Goal: Check status: Check status

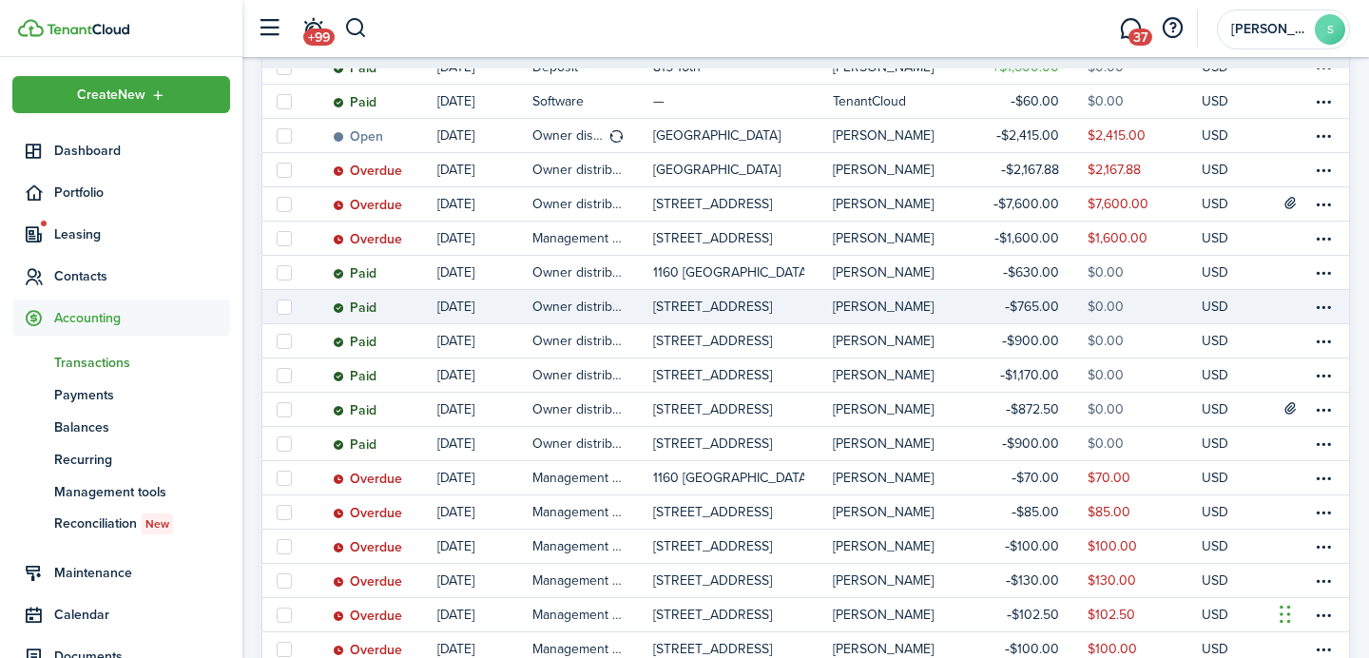
scroll to position [404, 0]
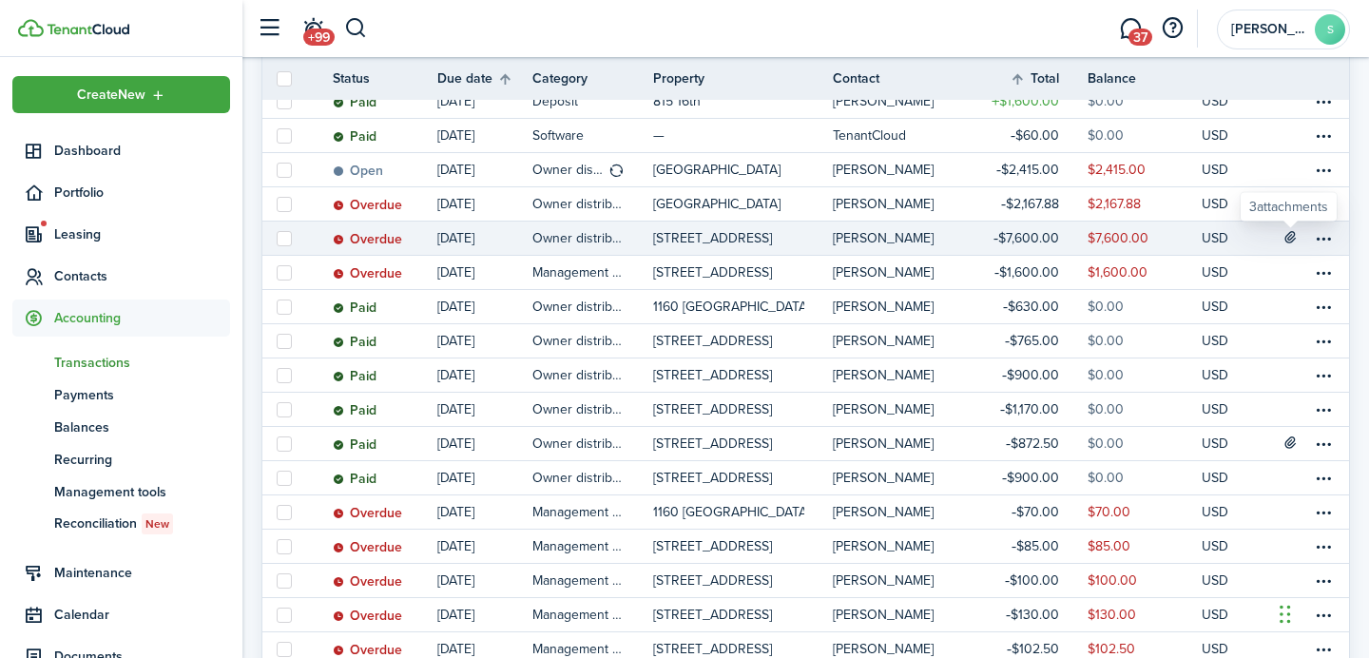
click at [1292, 232] on icon at bounding box center [1291, 236] width 16 height 15
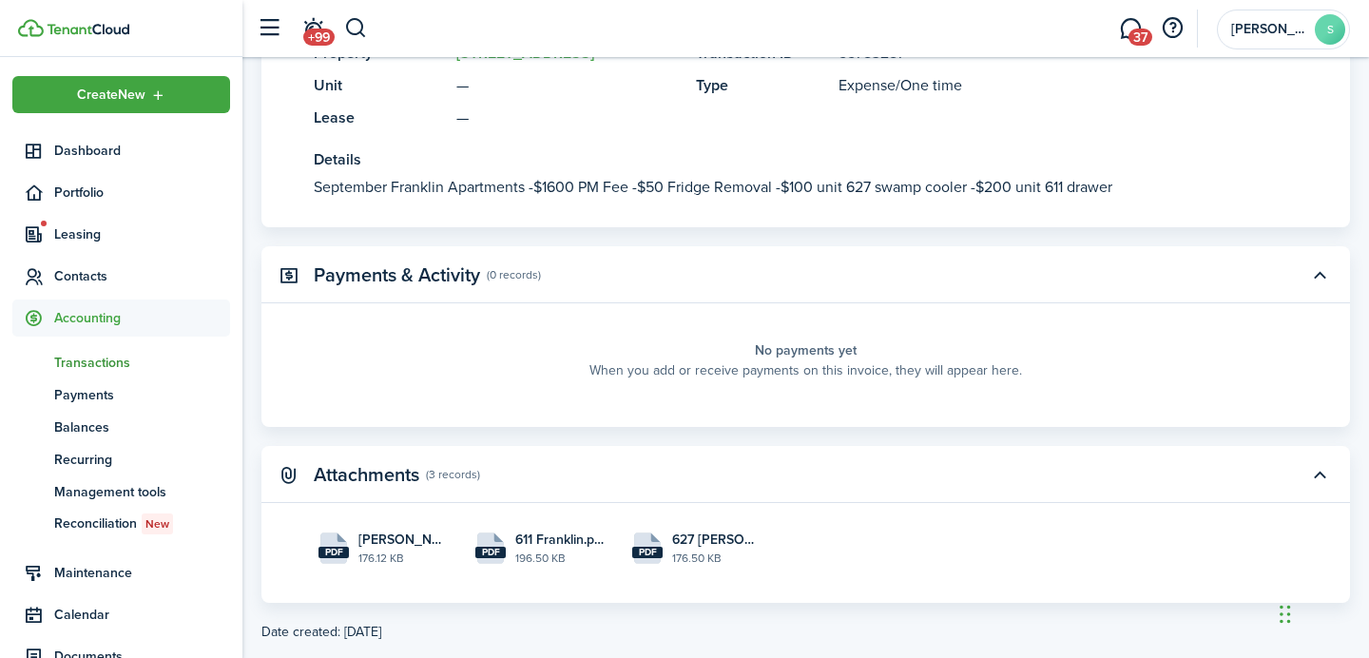
scroll to position [576, 0]
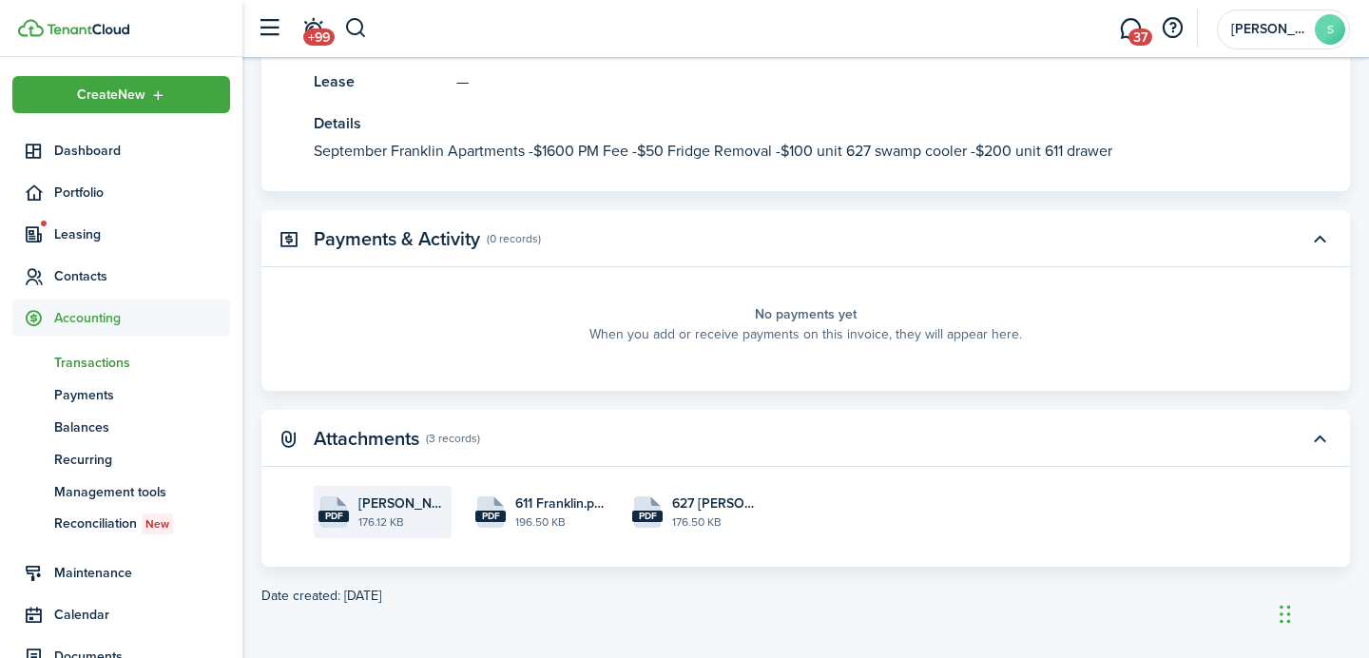
click at [410, 513] on file-size "176.12 KB" at bounding box center [402, 521] width 88 height 17
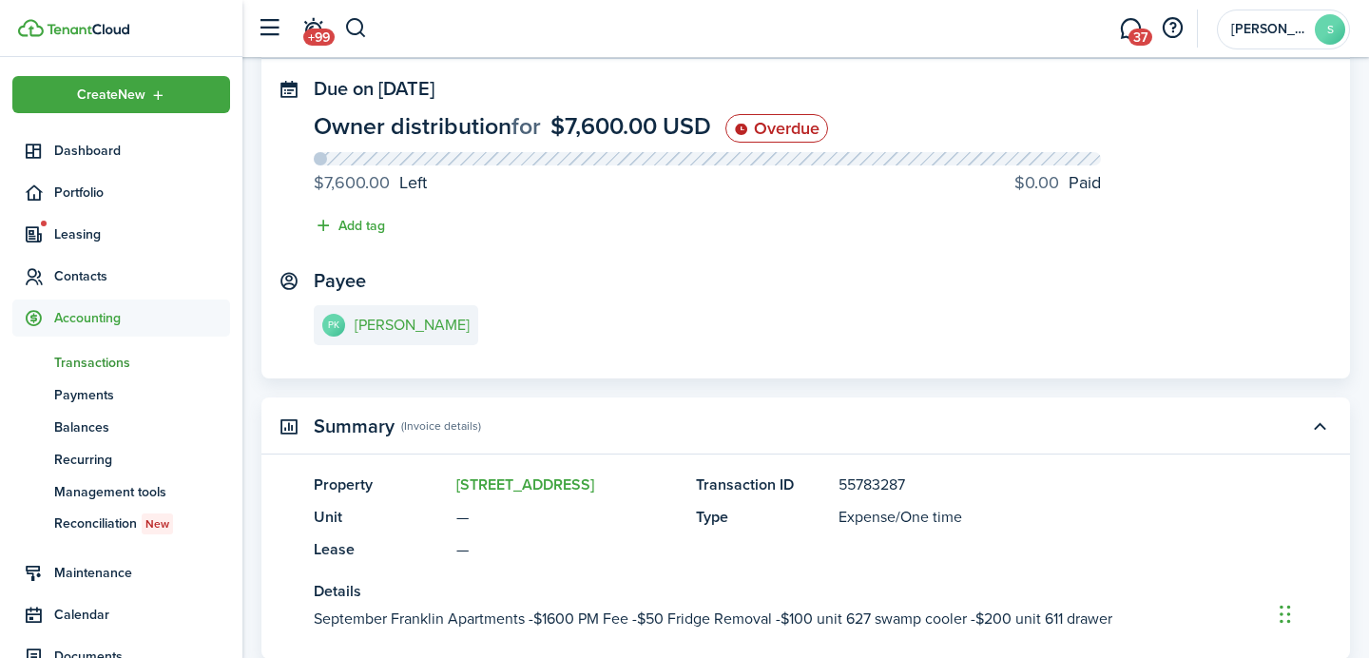
scroll to position [0, 0]
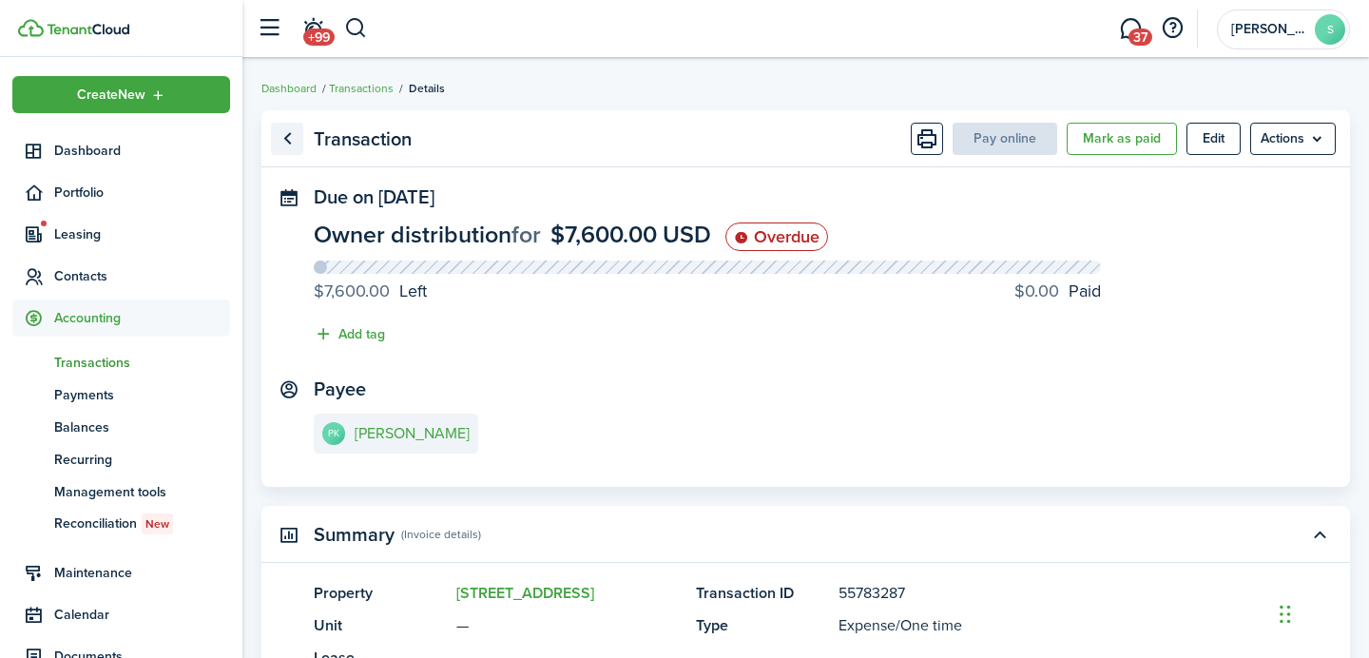
click at [280, 130] on link "Go back" at bounding box center [287, 139] width 32 height 32
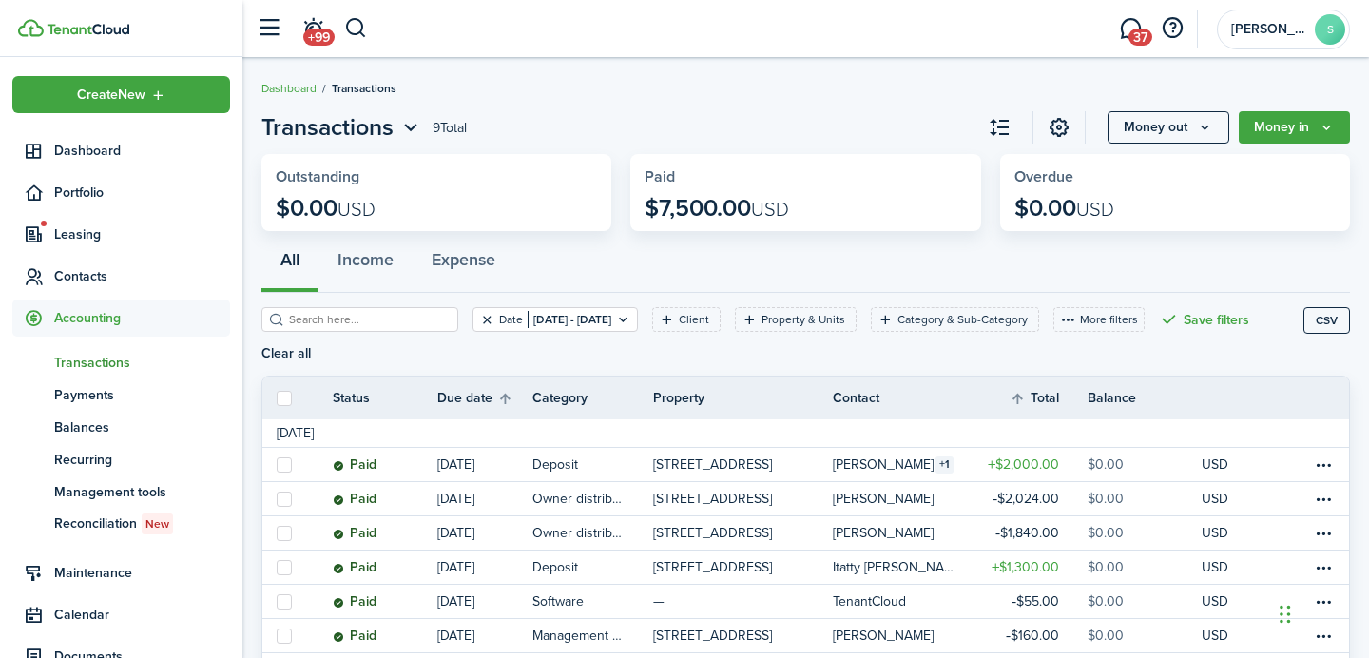
click at [479, 323] on button "Clear filter" at bounding box center [487, 319] width 16 height 15
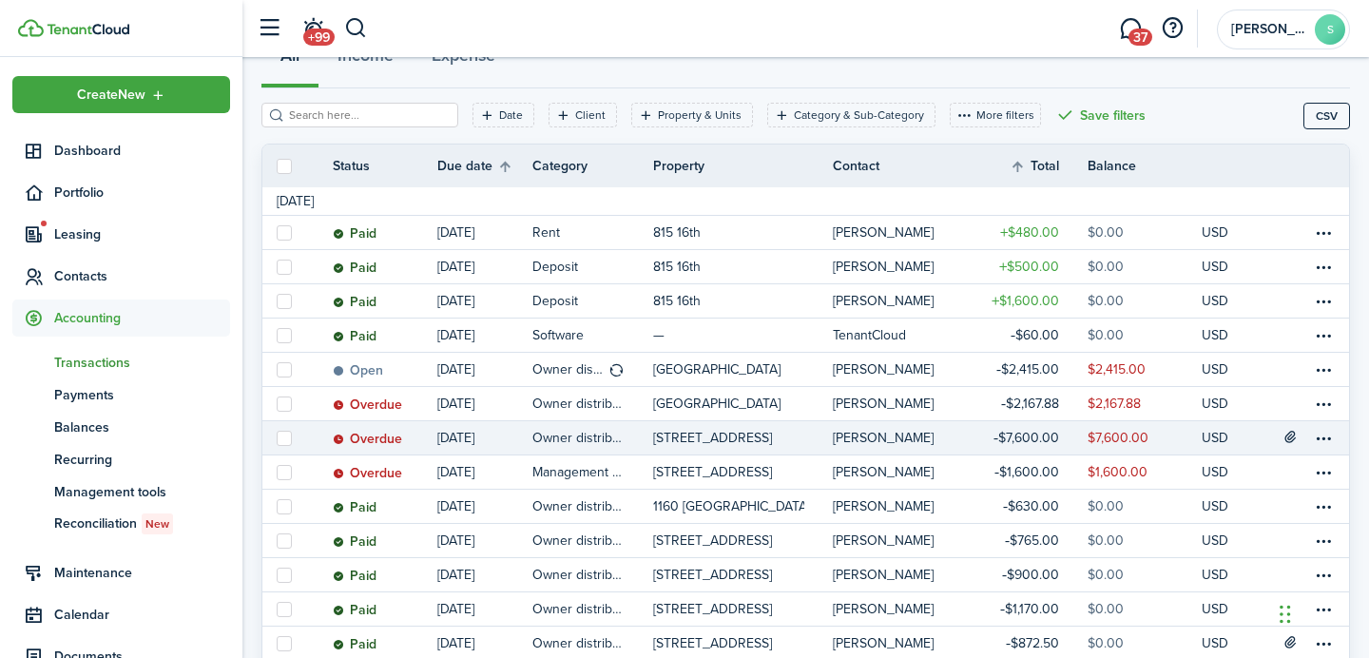
scroll to position [205, 0]
click at [1331, 442] on table-menu-btn-icon at bounding box center [1323, 437] width 23 height 23
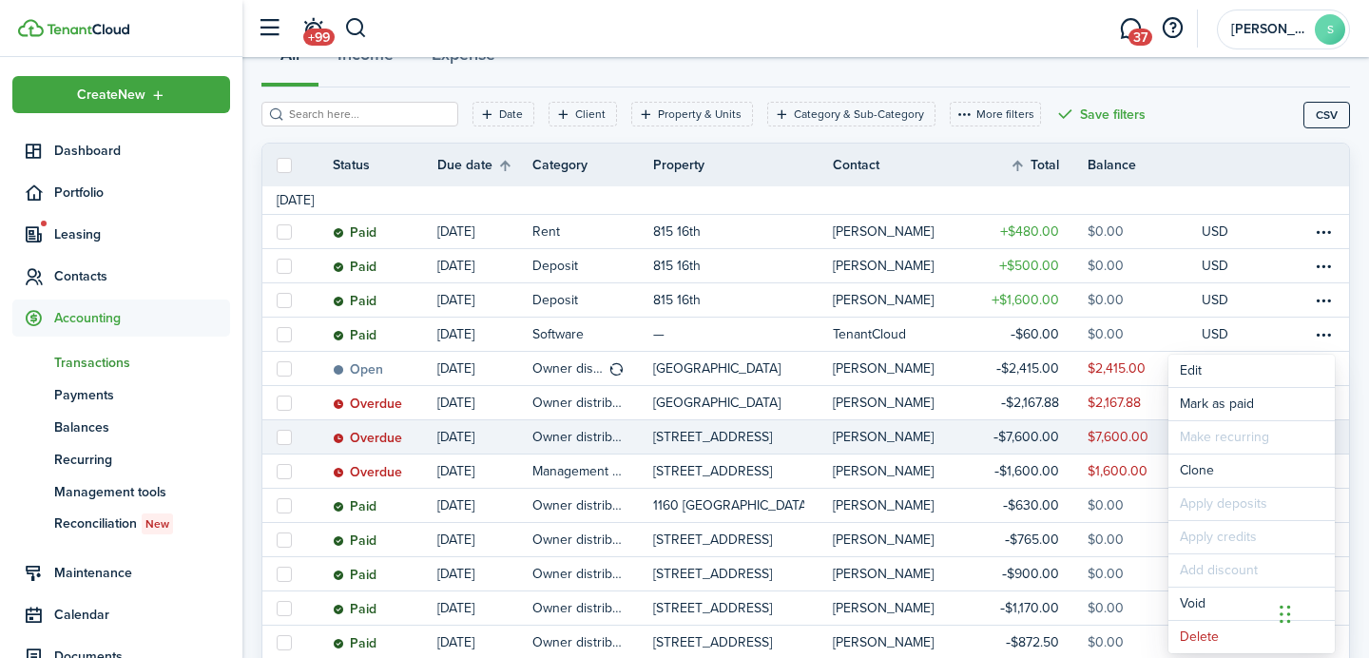
click at [951, 446] on link "[PERSON_NAME]" at bounding box center [903, 436] width 141 height 33
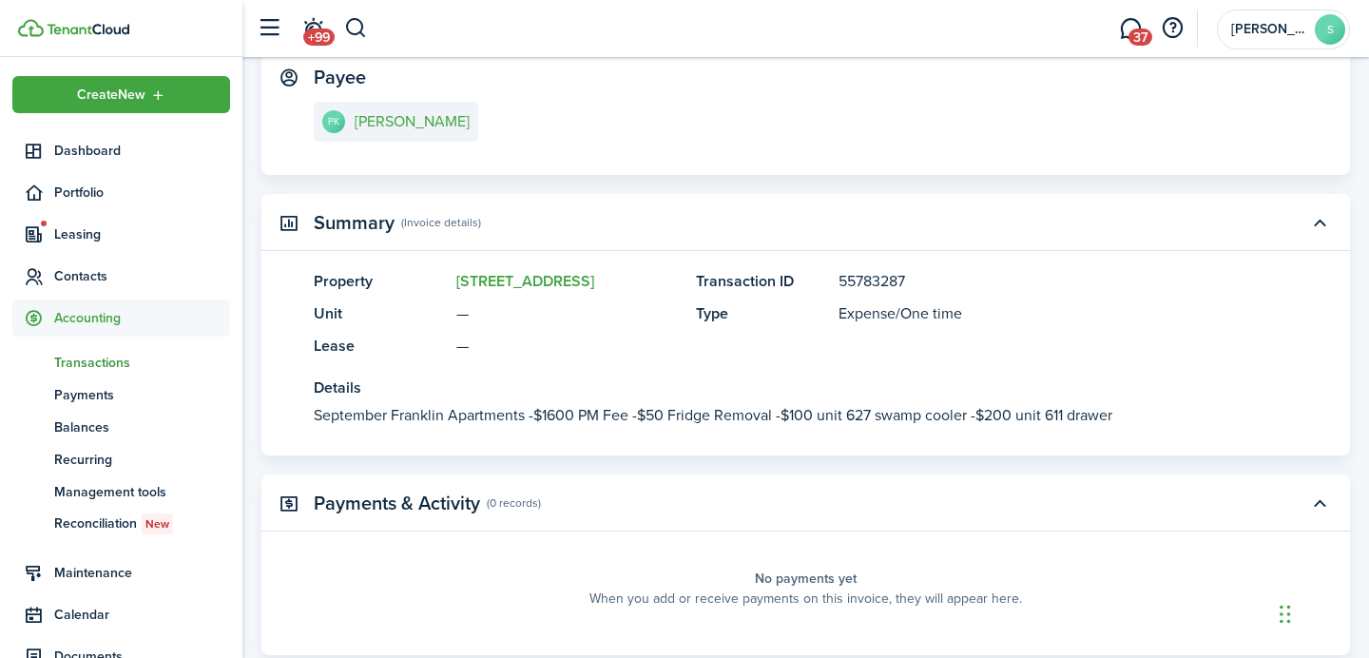
scroll to position [316, 0]
